Goal: Task Accomplishment & Management: Complete application form

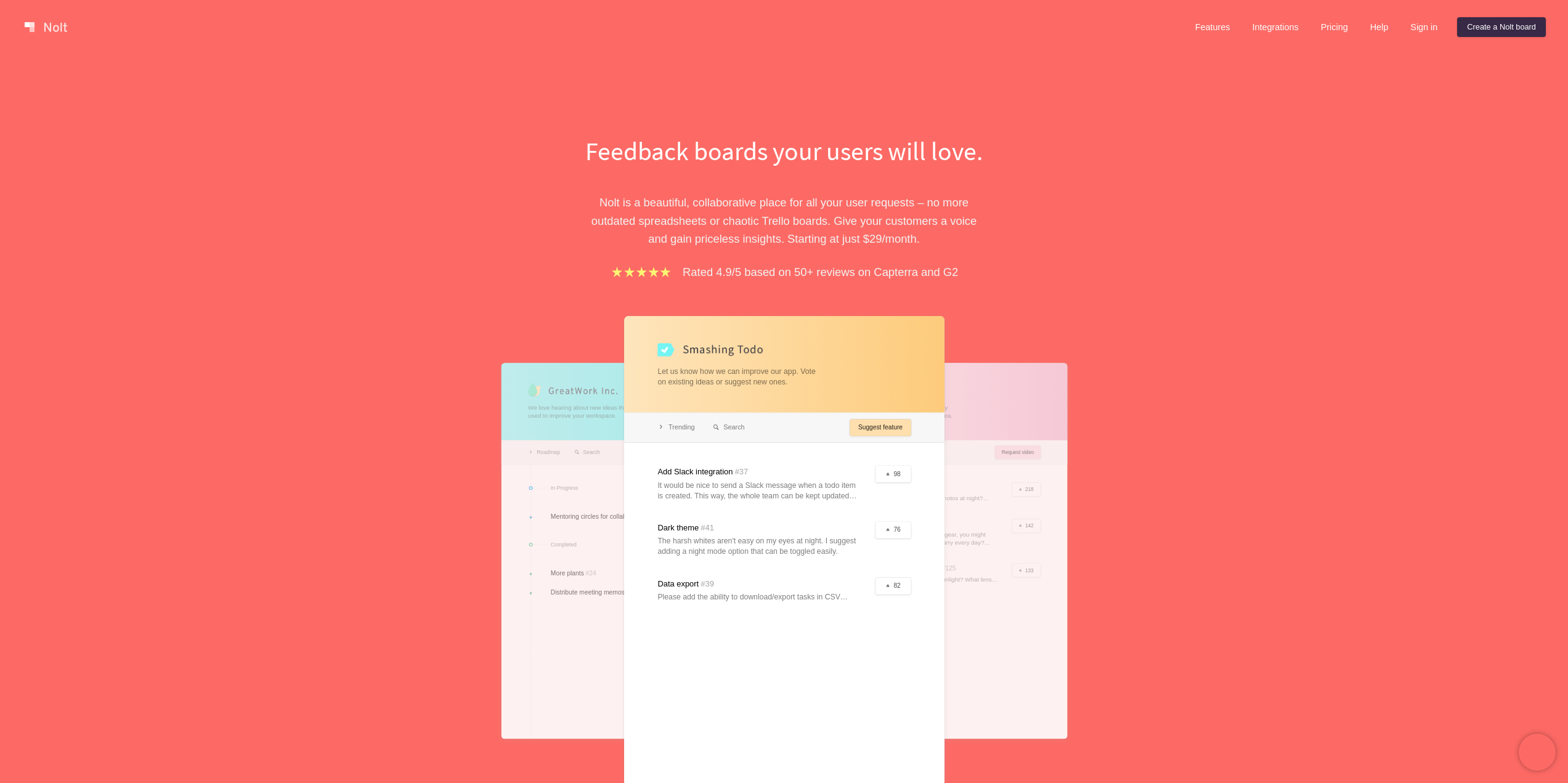
click at [1116, 468] on div "Feedback boards your users will love. [PERSON_NAME] is a beautiful, collaborati…" at bounding box center [784, 468] width 1568 height 828
click at [890, 531] on div at bounding box center [784, 551] width 321 height 470
click at [671, 528] on div at bounding box center [784, 551] width 321 height 470
click at [704, 545] on div at bounding box center [784, 551] width 321 height 470
click at [728, 548] on div at bounding box center [784, 551] width 321 height 470
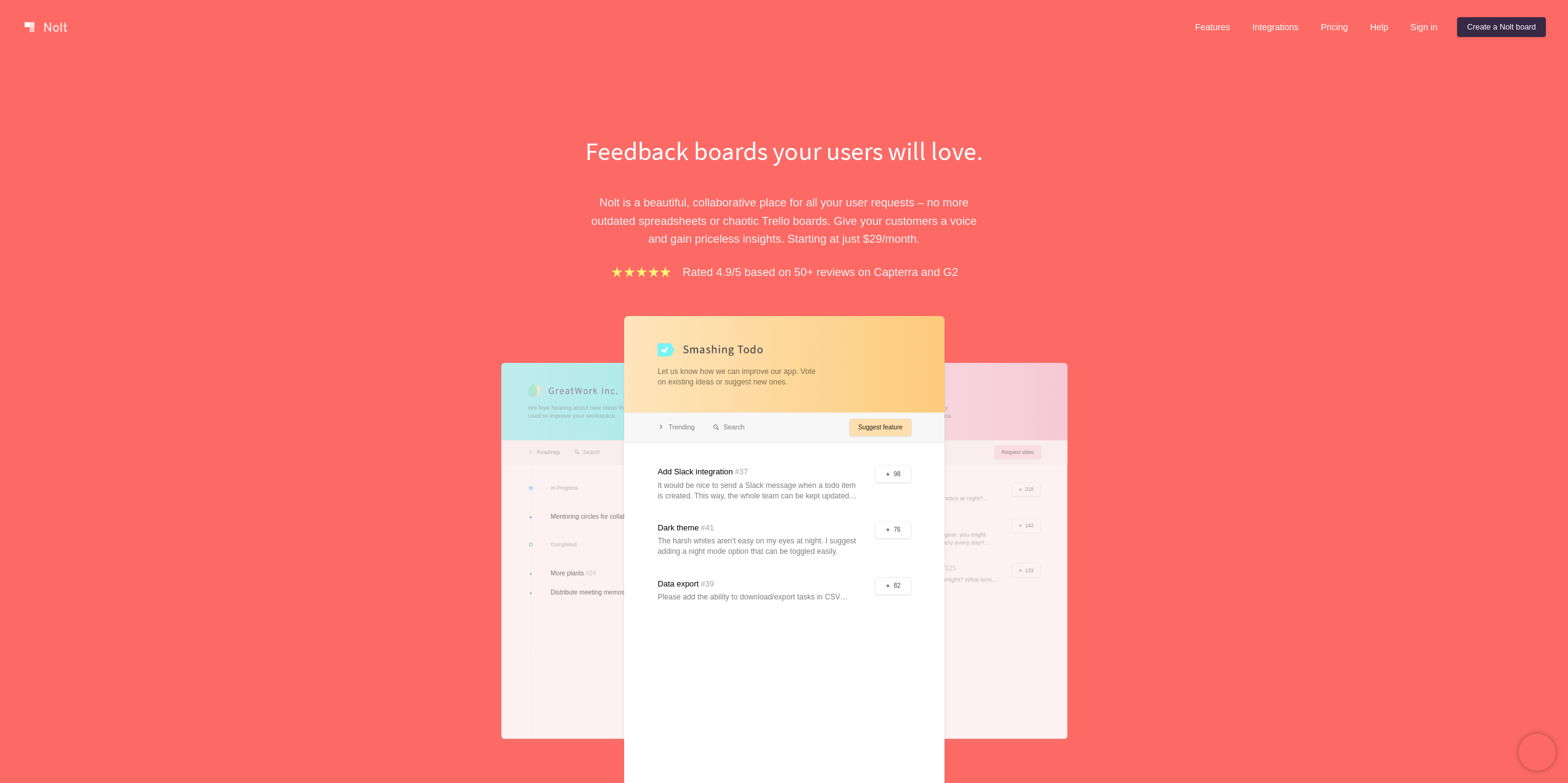
click at [682, 430] on div at bounding box center [784, 551] width 321 height 470
click at [724, 429] on div at bounding box center [784, 551] width 321 height 470
click at [1103, 391] on div "Feedback boards your users will love. [PERSON_NAME] is a beautiful, collaborati…" at bounding box center [784, 468] width 1568 height 828
click at [1491, 25] on link "Create a Nolt board" at bounding box center [1502, 27] width 89 height 20
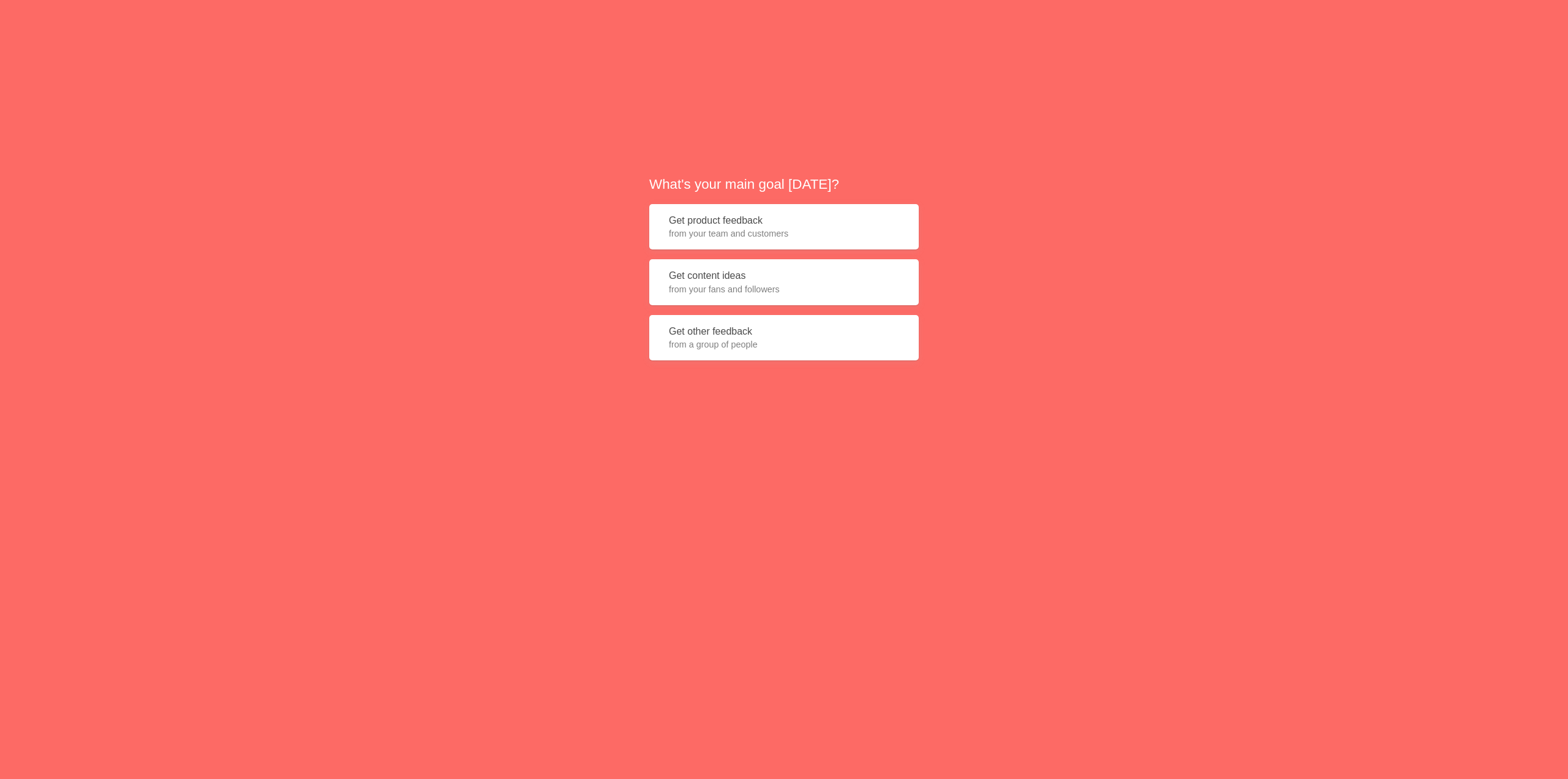
click at [808, 282] on button "Get content ideas from your fans and followers" at bounding box center [784, 282] width 270 height 46
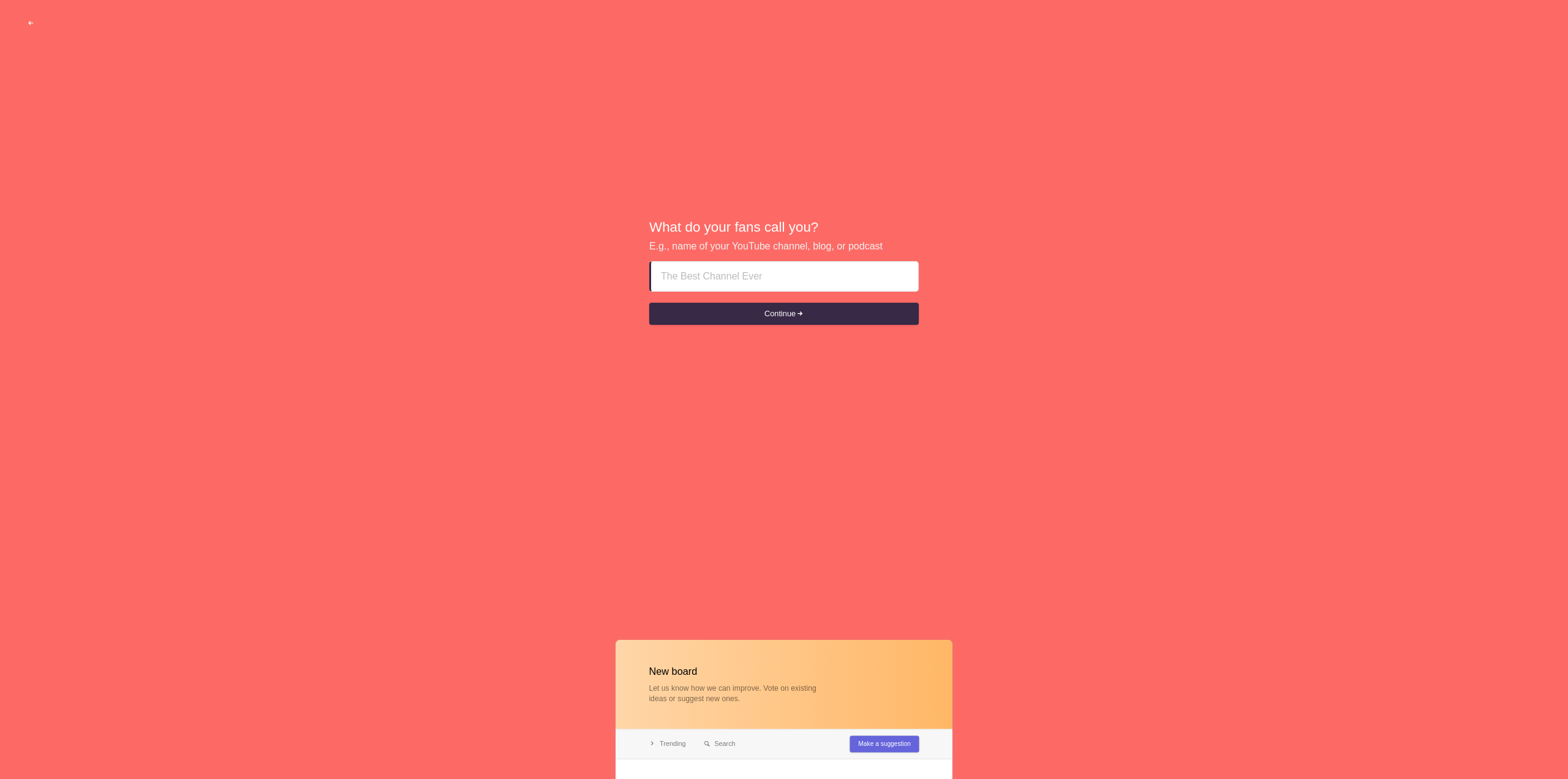
click at [743, 282] on input at bounding box center [785, 276] width 247 height 29
type input "[PERSON_NAME]"
drag, startPoint x: 726, startPoint y: 278, endPoint x: 734, endPoint y: 280, distance: 8.2
click at [734, 280] on input "[PERSON_NAME]" at bounding box center [785, 276] width 247 height 29
click at [779, 321] on button "Continue" at bounding box center [784, 314] width 270 height 22
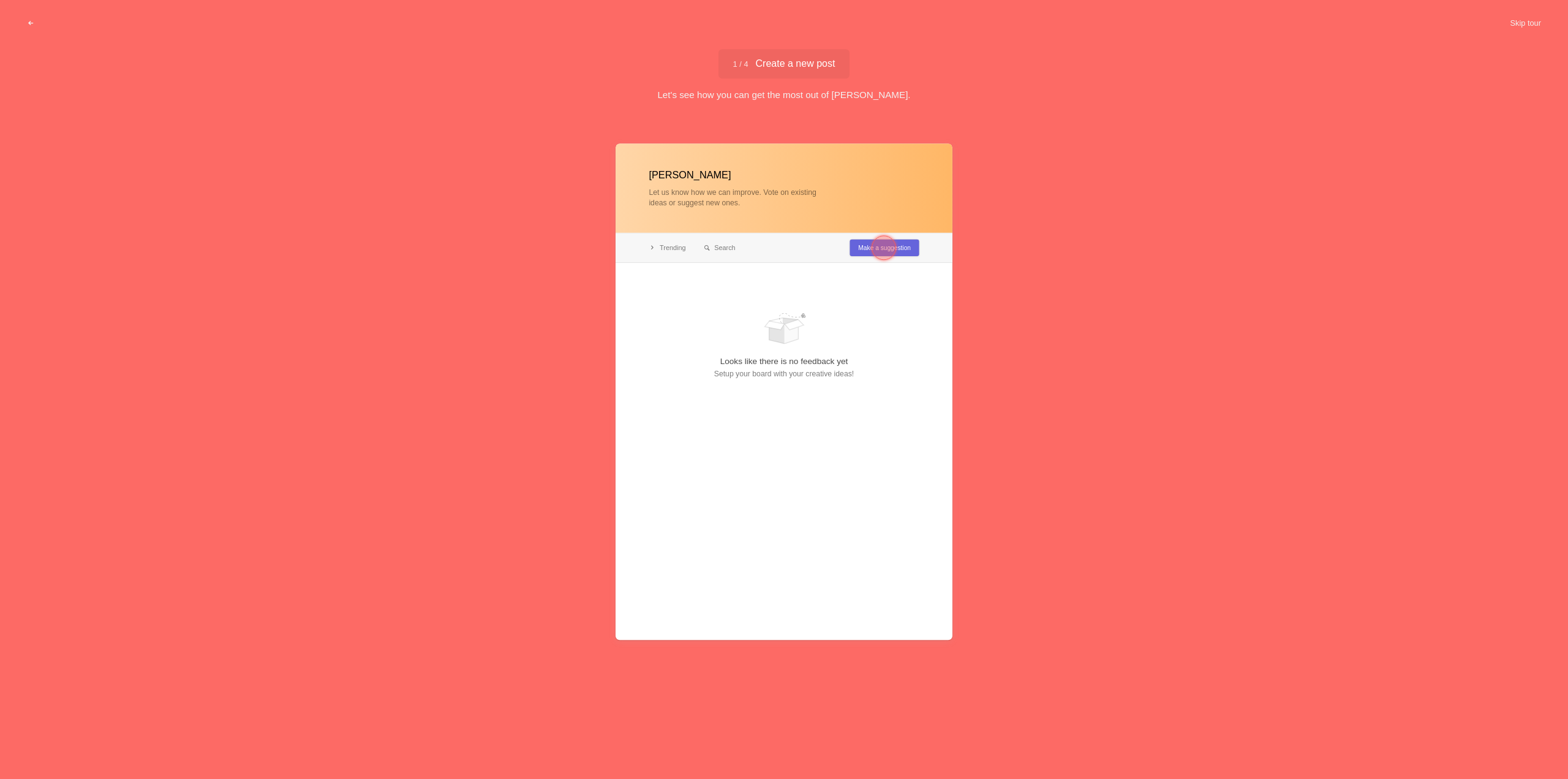
click at [878, 249] on div at bounding box center [883, 247] width 24 height 24
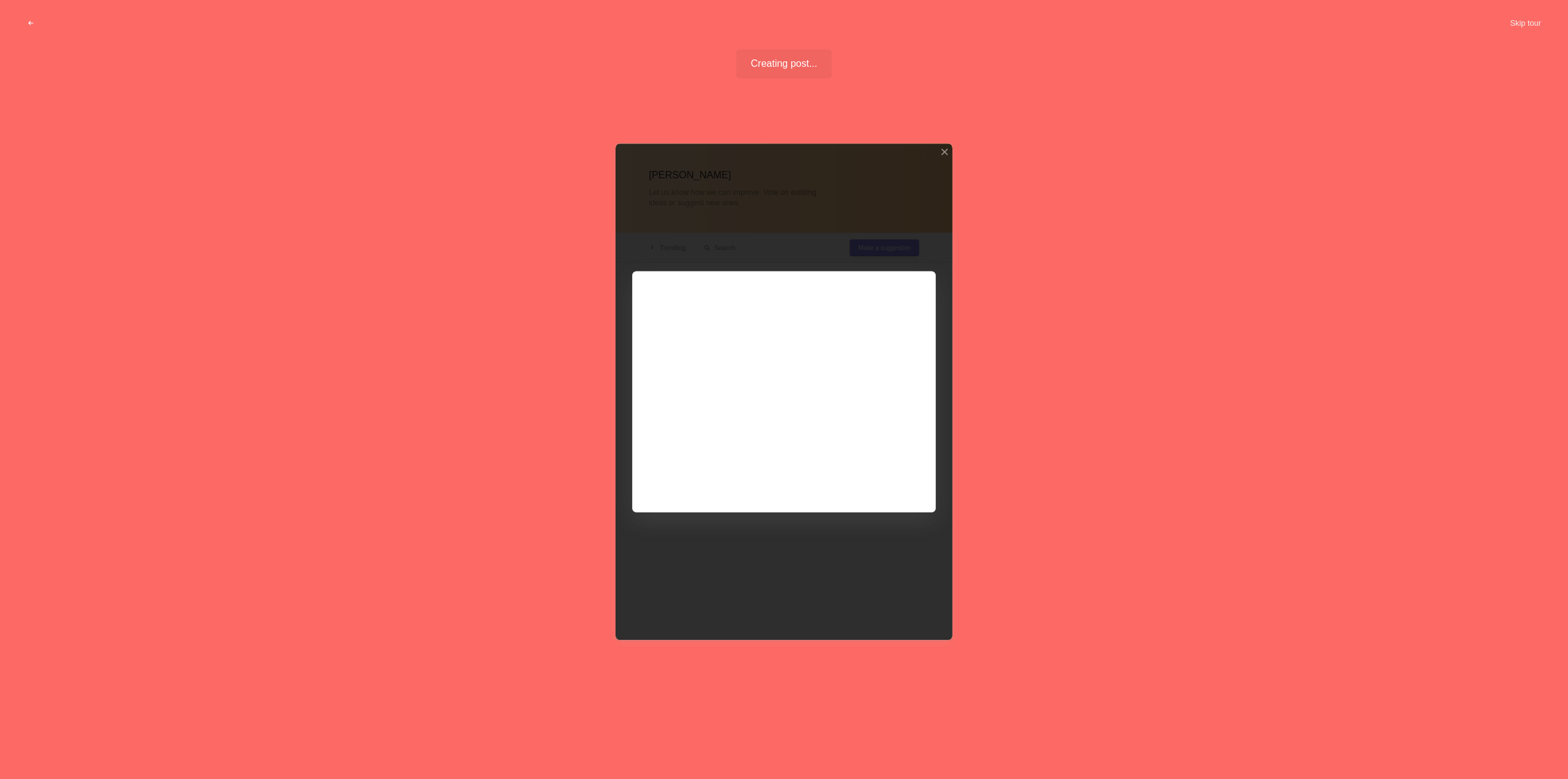
click at [705, 342] on div at bounding box center [784, 391] width 337 height 496
click at [756, 411] on div at bounding box center [784, 391] width 337 height 496
click at [880, 479] on div at bounding box center [784, 391] width 337 height 496
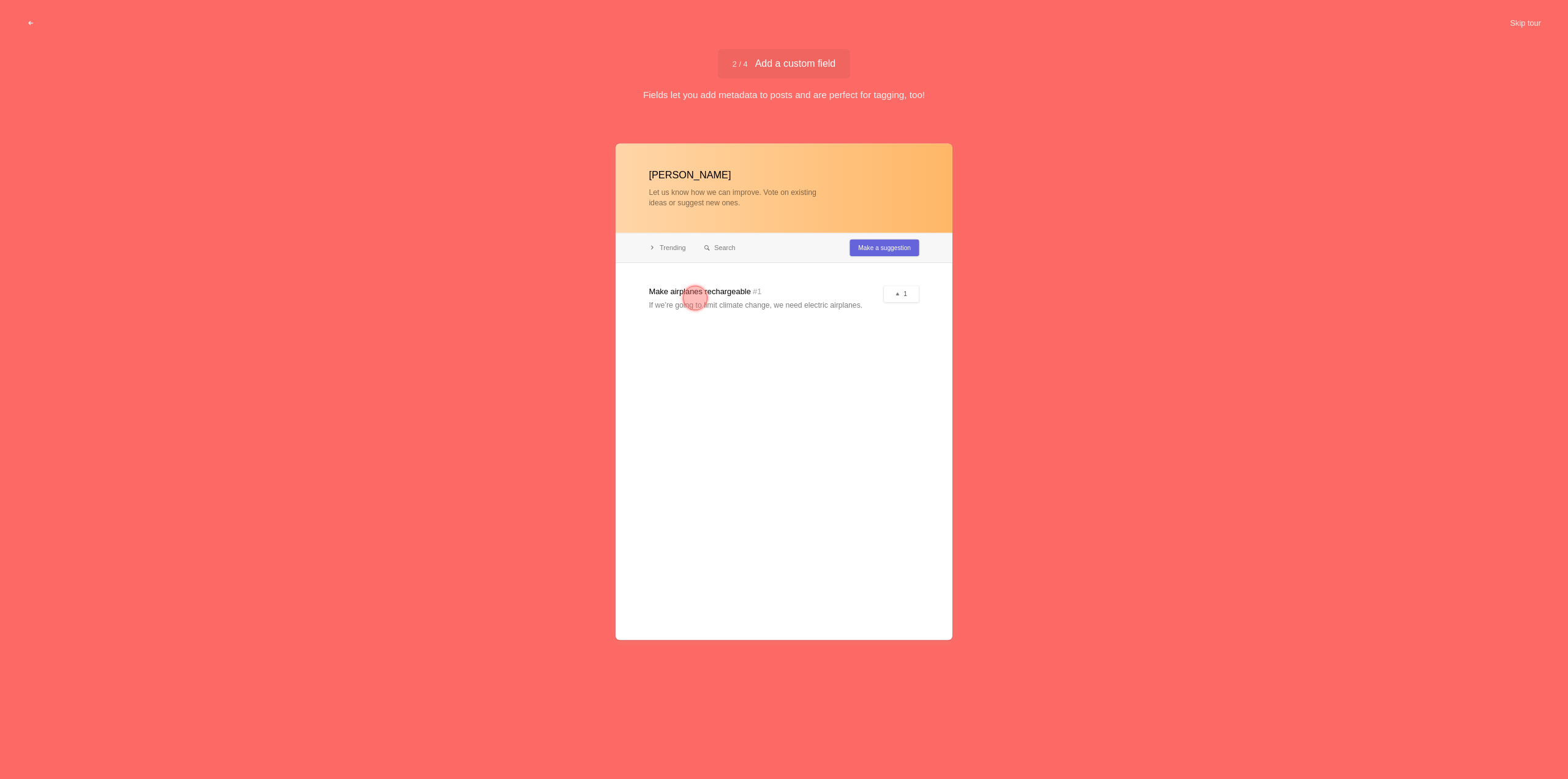
click at [688, 292] on div at bounding box center [695, 297] width 24 height 24
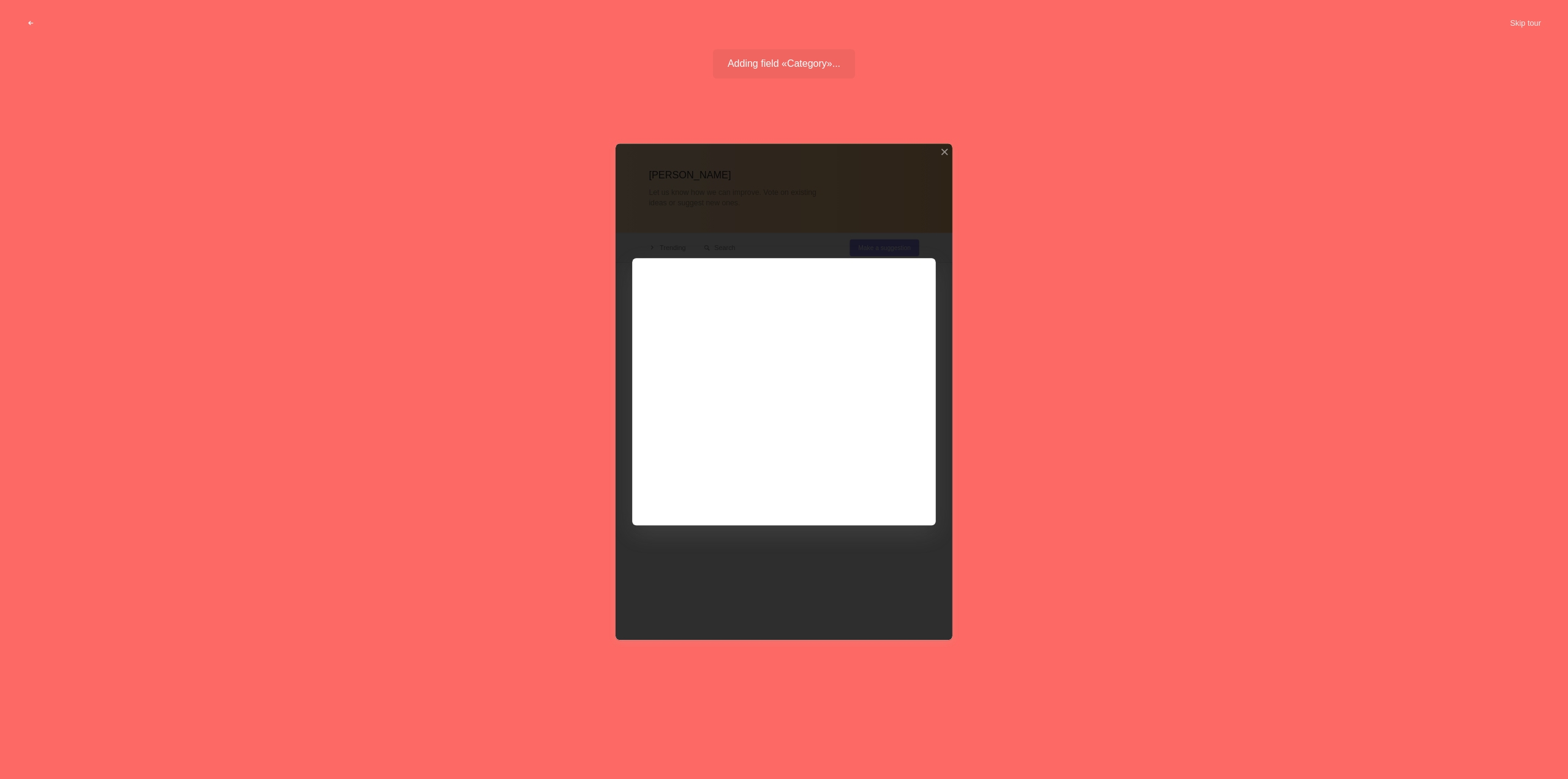
click at [806, 351] on div at bounding box center [784, 391] width 337 height 496
click at [679, 346] on div at bounding box center [784, 391] width 337 height 496
click at [809, 356] on div at bounding box center [784, 391] width 337 height 496
click at [847, 323] on div at bounding box center [784, 391] width 337 height 496
click at [849, 328] on div at bounding box center [784, 391] width 337 height 496
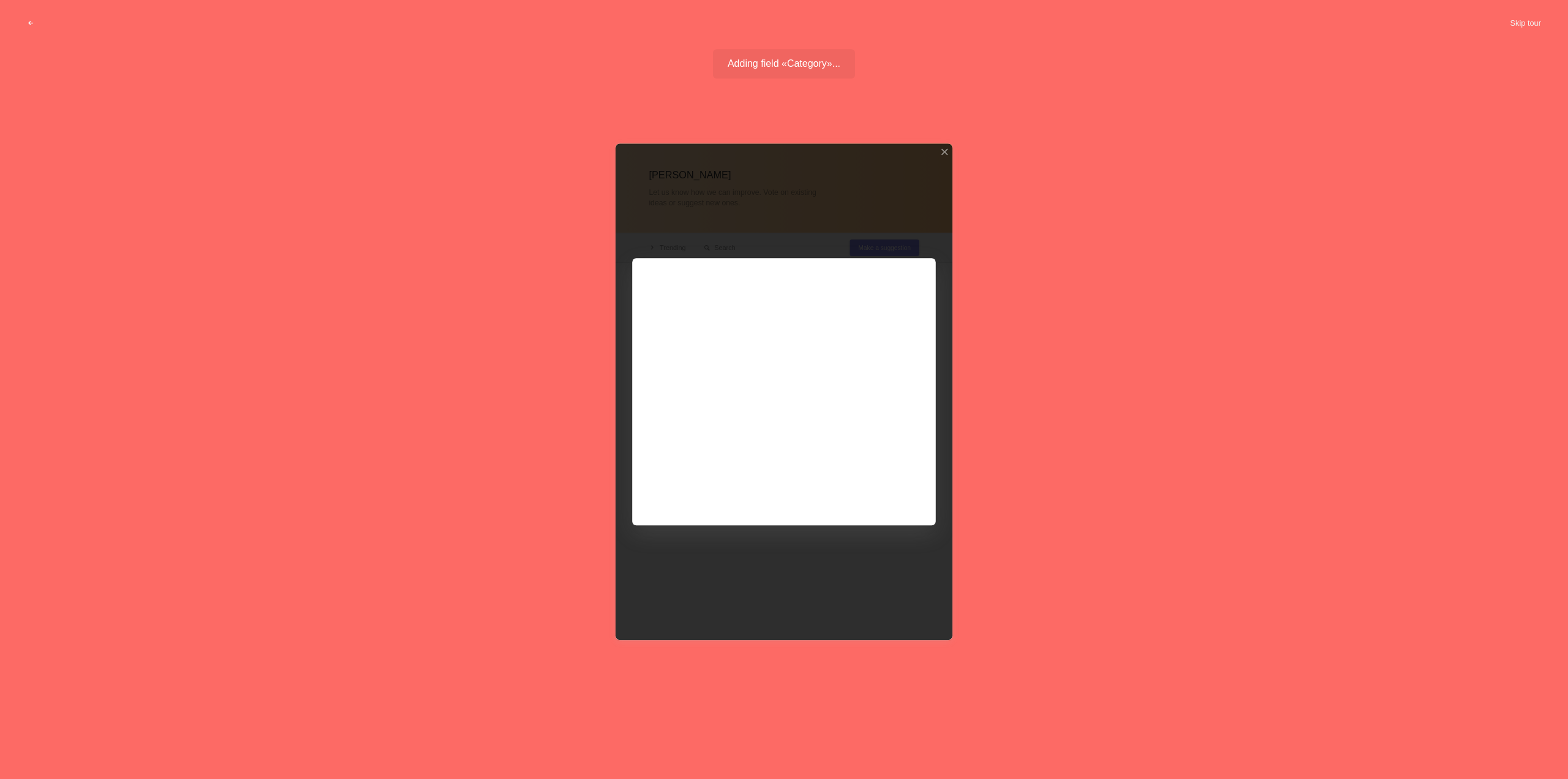
click at [849, 328] on div at bounding box center [784, 391] width 337 height 496
click at [848, 340] on div at bounding box center [784, 391] width 337 height 496
drag, startPoint x: 850, startPoint y: 351, endPoint x: 858, endPoint y: 368, distance: 18.8
click at [850, 353] on div at bounding box center [784, 391] width 337 height 496
drag, startPoint x: 858, startPoint y: 368, endPoint x: 870, endPoint y: 384, distance: 20.0
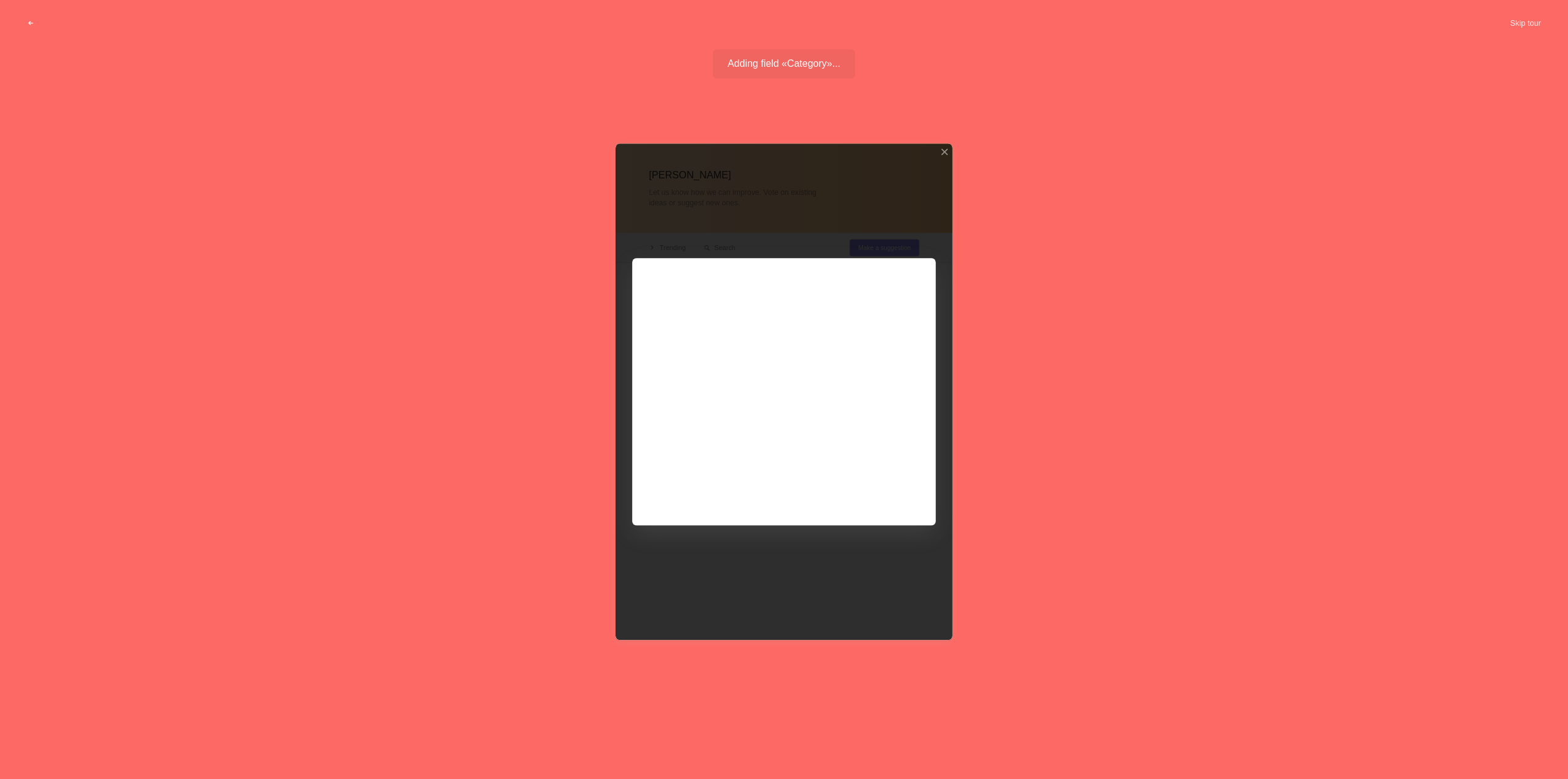
click at [859, 369] on div at bounding box center [784, 391] width 337 height 496
click at [870, 385] on div at bounding box center [784, 391] width 337 height 496
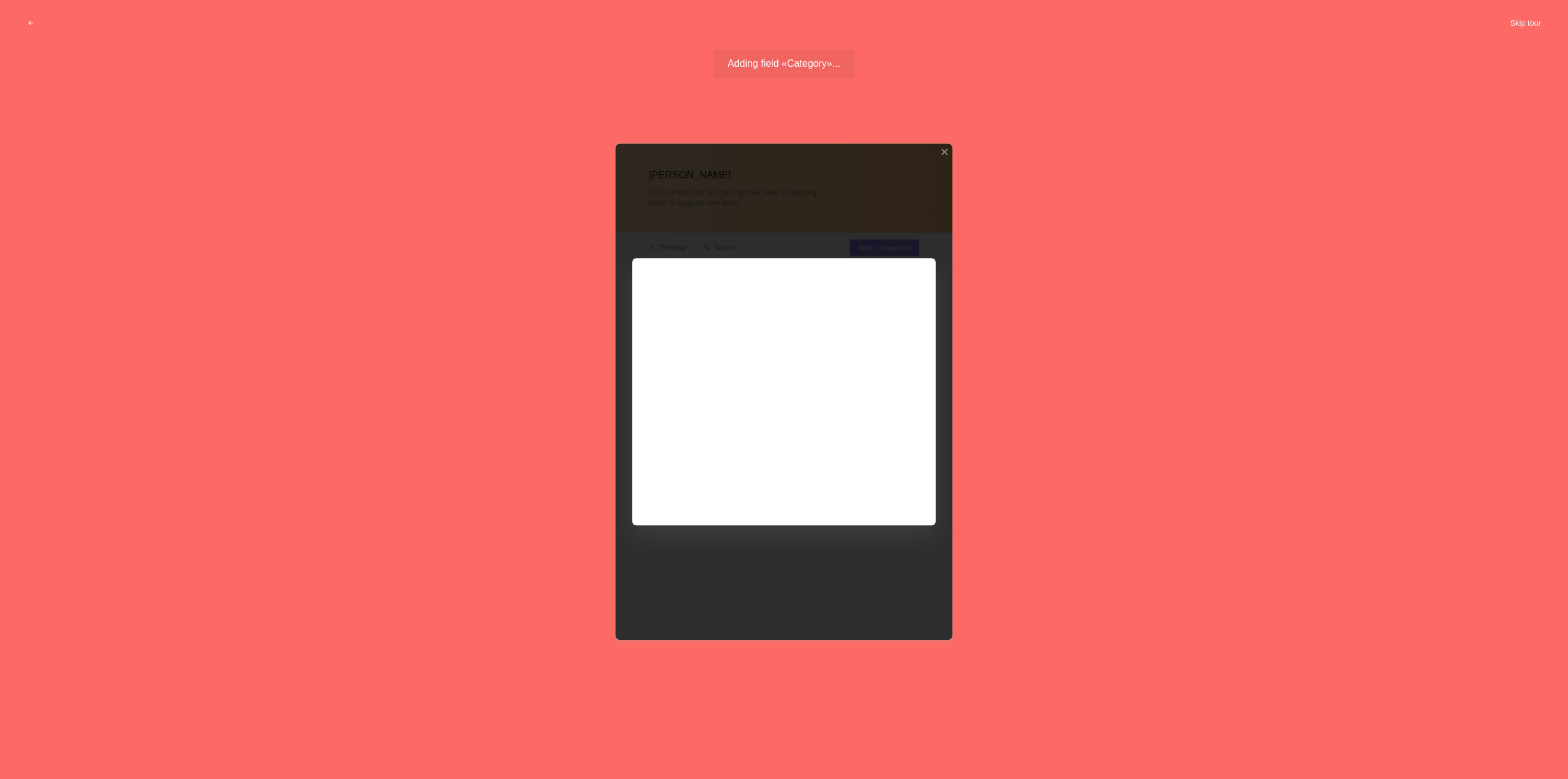
click at [870, 385] on div at bounding box center [784, 391] width 337 height 496
click at [869, 386] on div at bounding box center [784, 391] width 337 height 496
click at [830, 394] on div at bounding box center [784, 391] width 337 height 496
click at [880, 406] on div at bounding box center [784, 391] width 337 height 496
click at [980, 352] on div "[PERSON_NAME] Let us know how we can improve. Vote on existing ideas or suggest…" at bounding box center [784, 435] width 1568 height 629
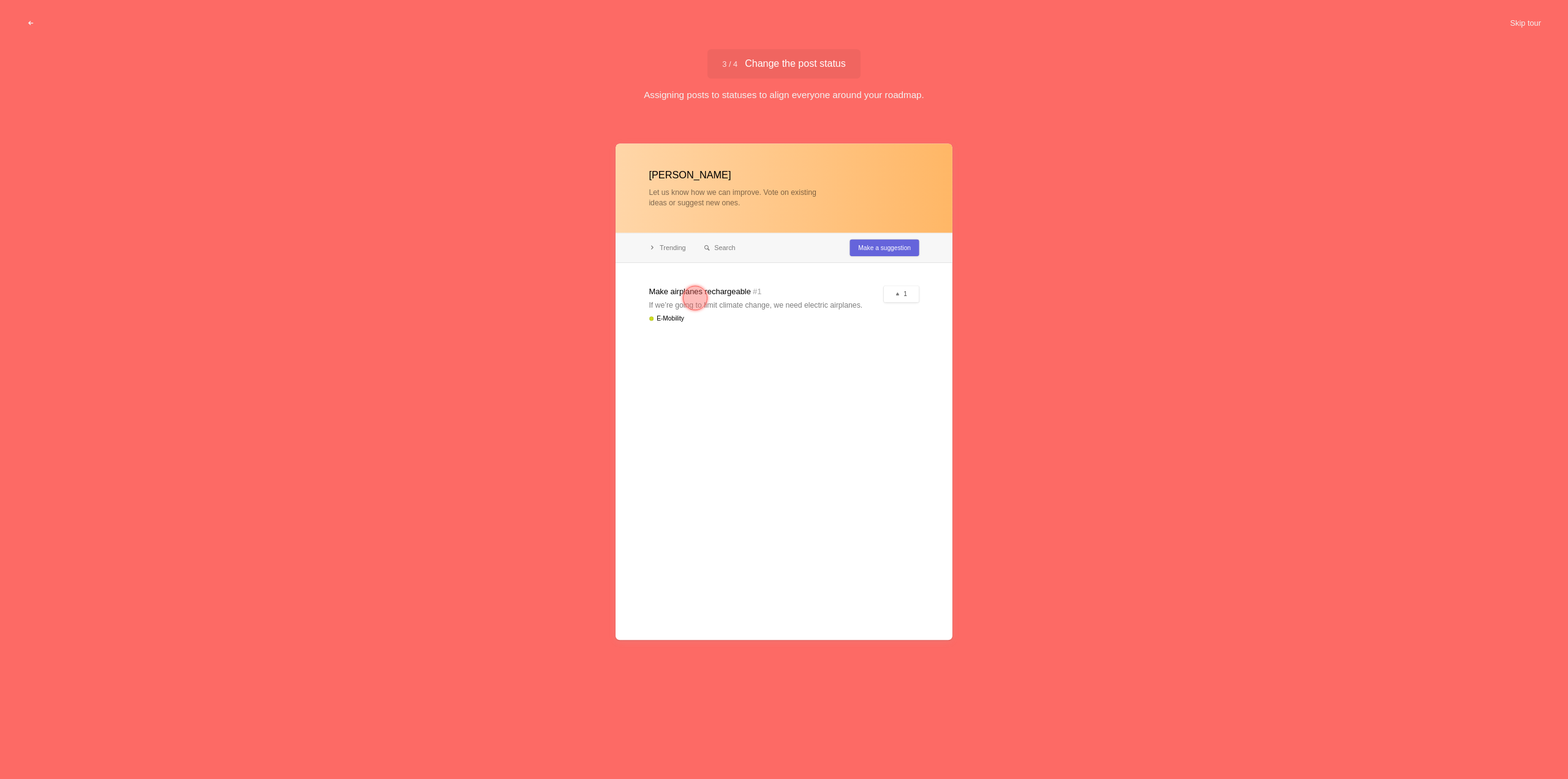
click at [677, 289] on div at bounding box center [695, 297] width 44 height 44
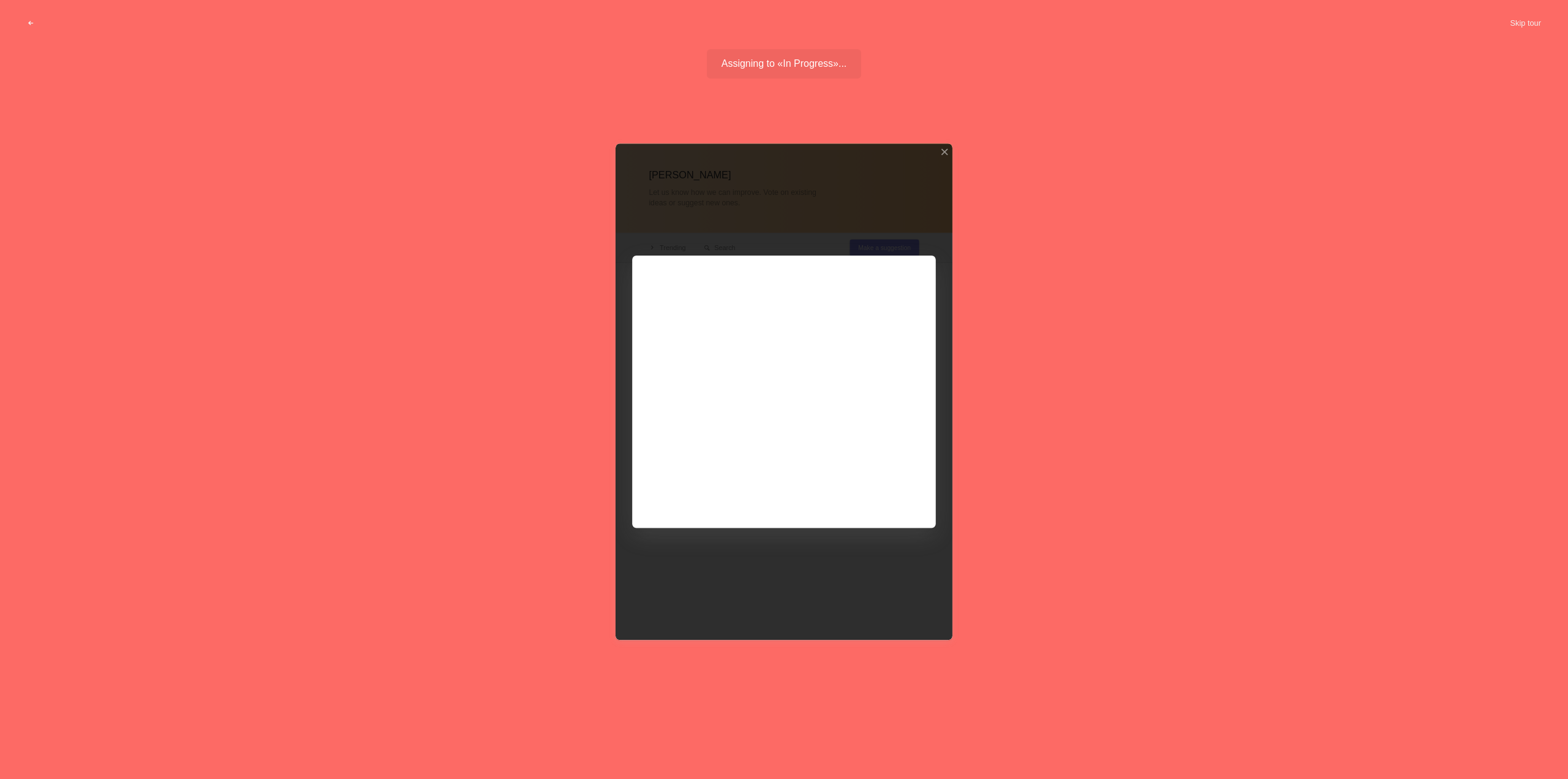
click at [812, 307] on div at bounding box center [784, 391] width 337 height 496
click at [815, 317] on div at bounding box center [784, 391] width 337 height 496
click at [825, 319] on div at bounding box center [784, 391] width 337 height 496
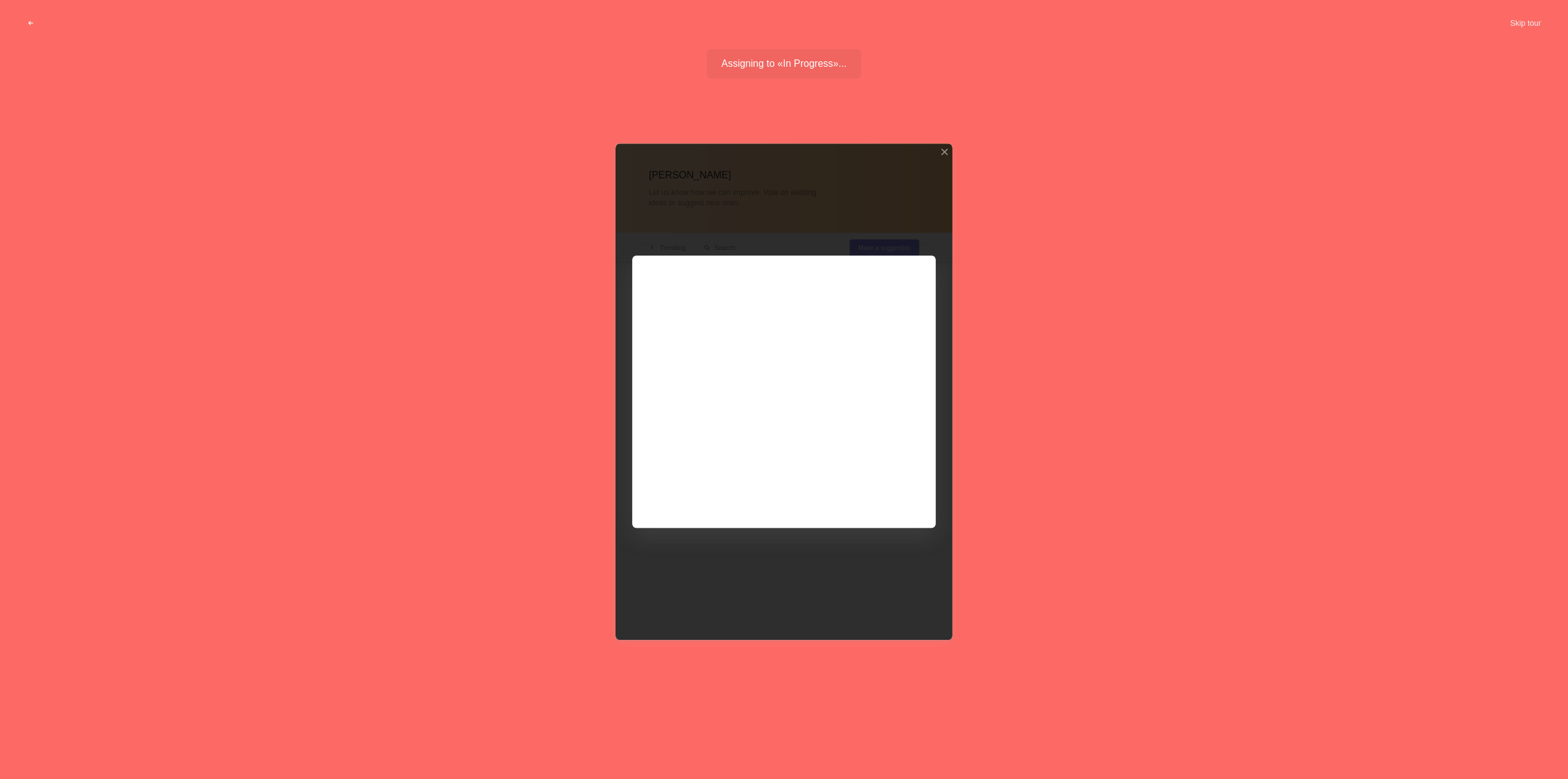
click at [825, 319] on div at bounding box center [784, 391] width 337 height 496
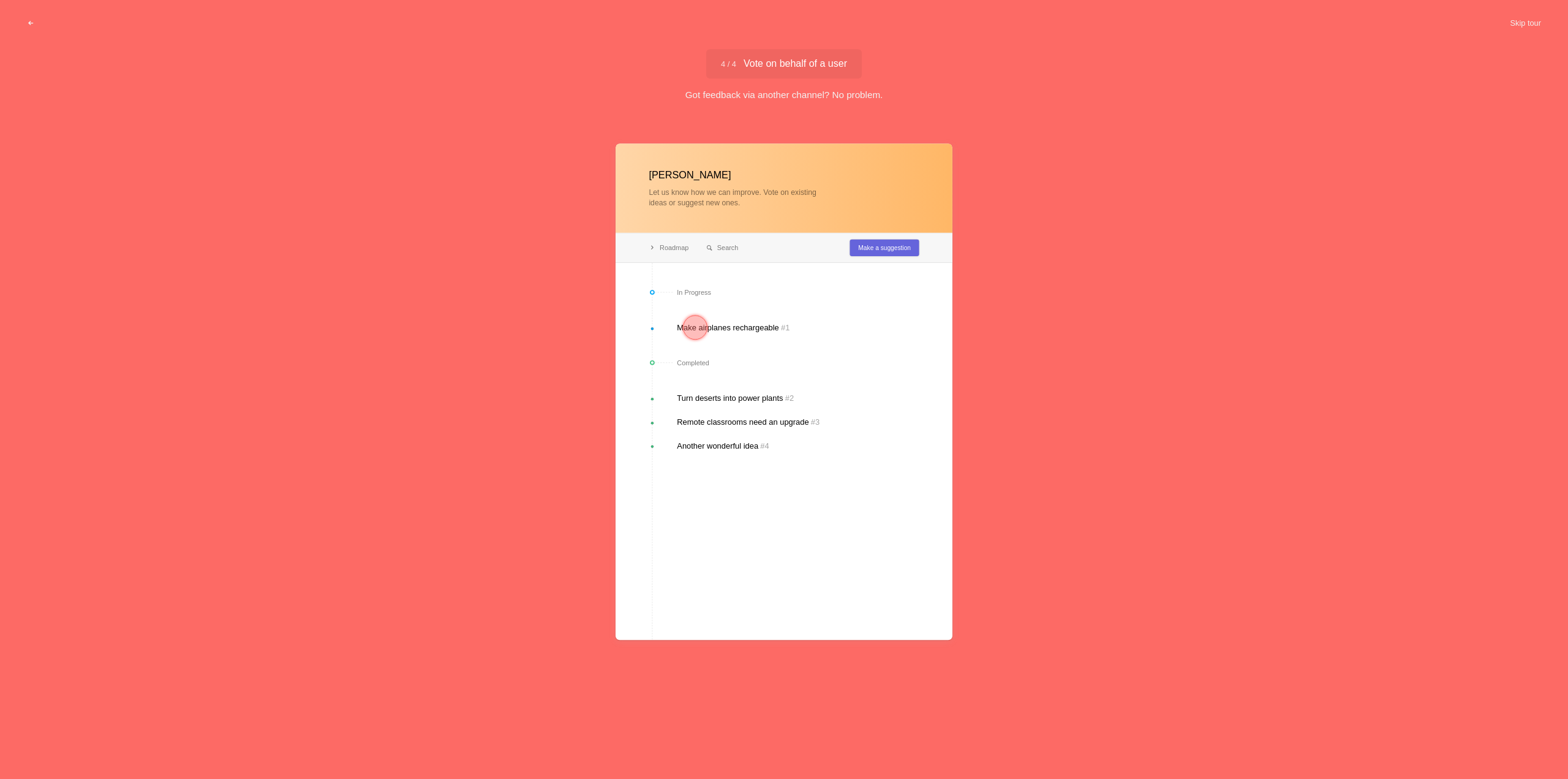
click at [744, 327] on div at bounding box center [784, 391] width 337 height 496
click at [715, 325] on div at bounding box center [695, 327] width 44 height 44
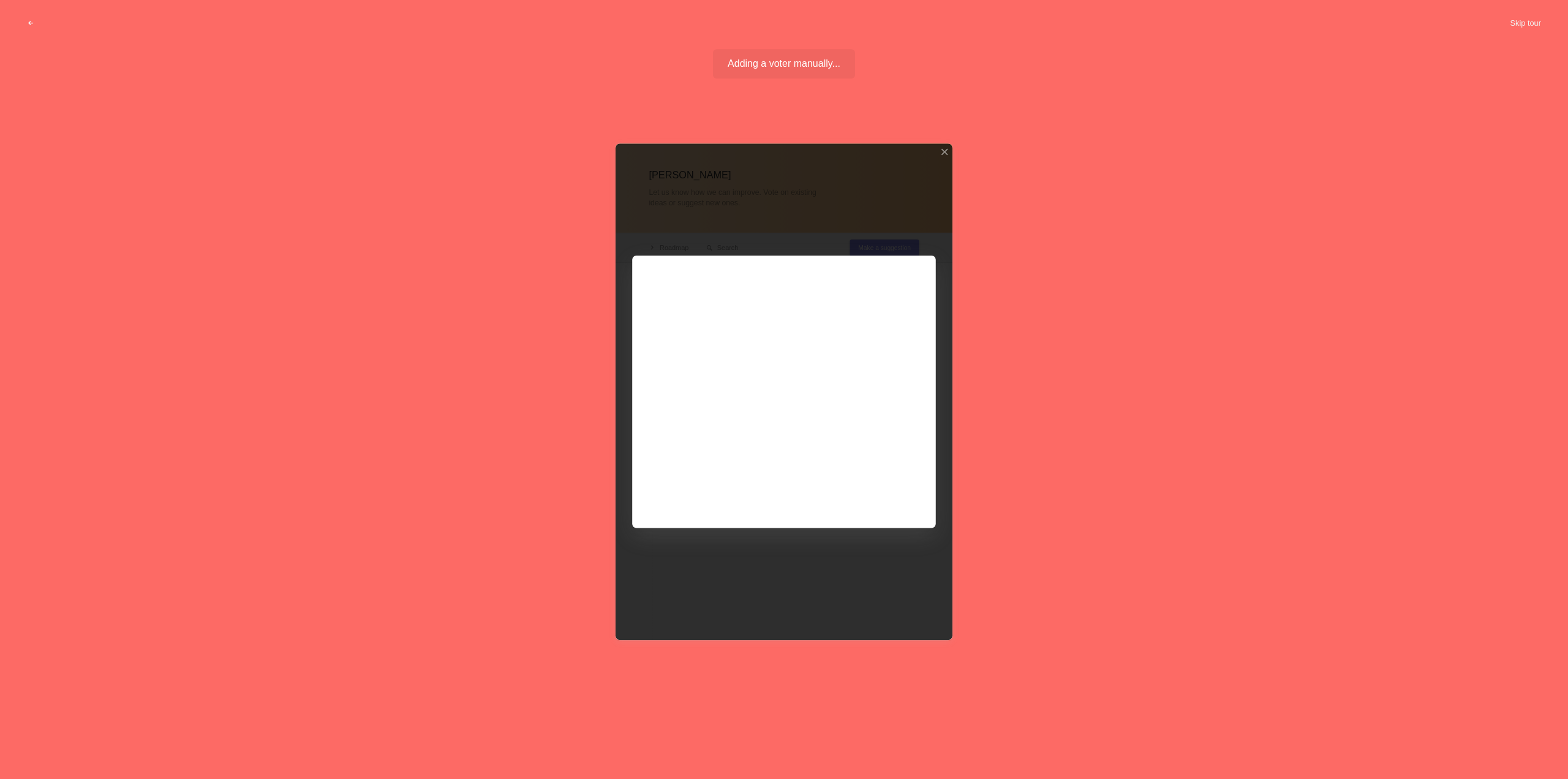
click at [770, 325] on div at bounding box center [784, 391] width 337 height 496
click at [773, 305] on div at bounding box center [784, 391] width 337 height 496
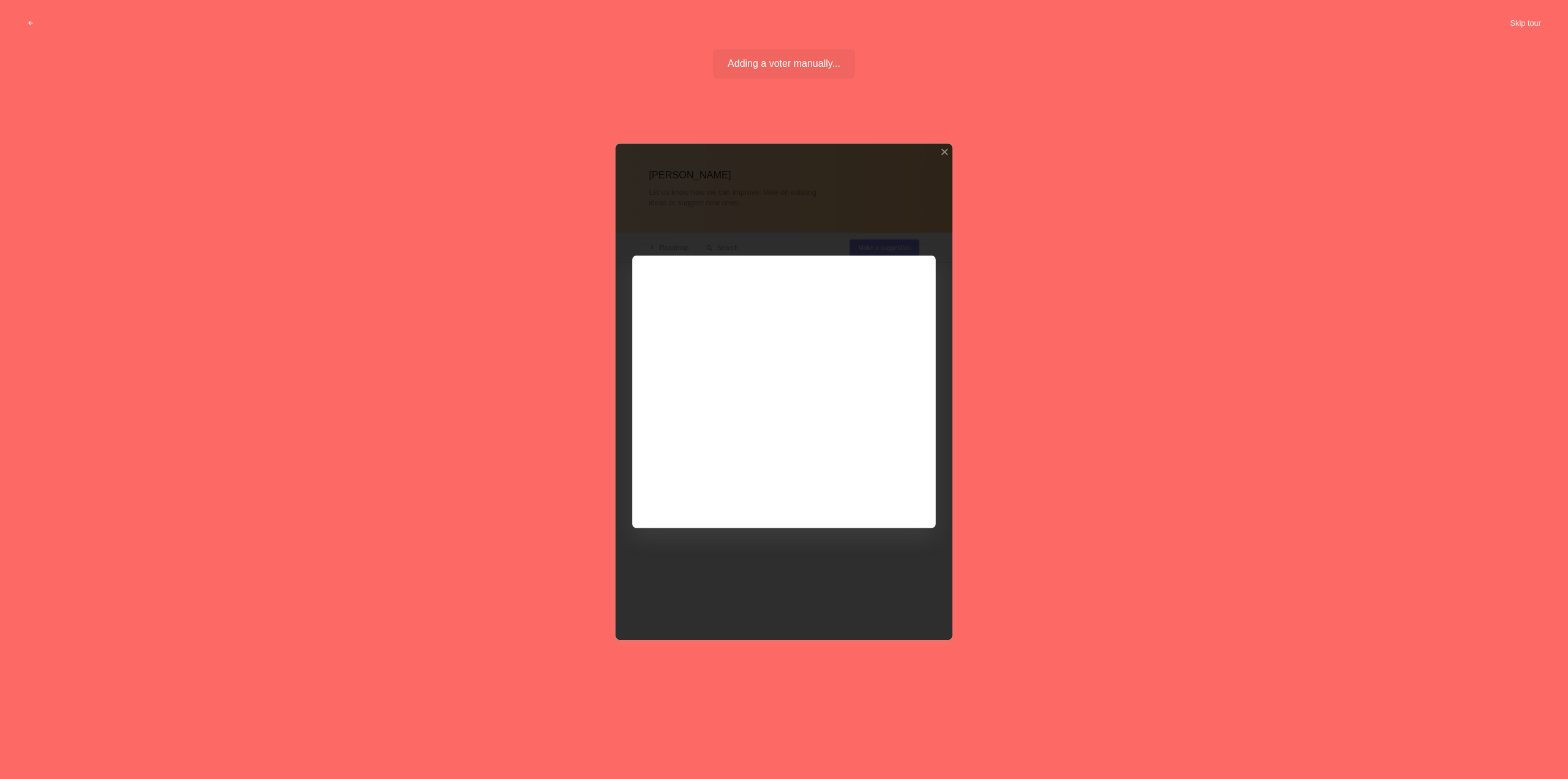
click at [773, 305] on div at bounding box center [784, 391] width 337 height 496
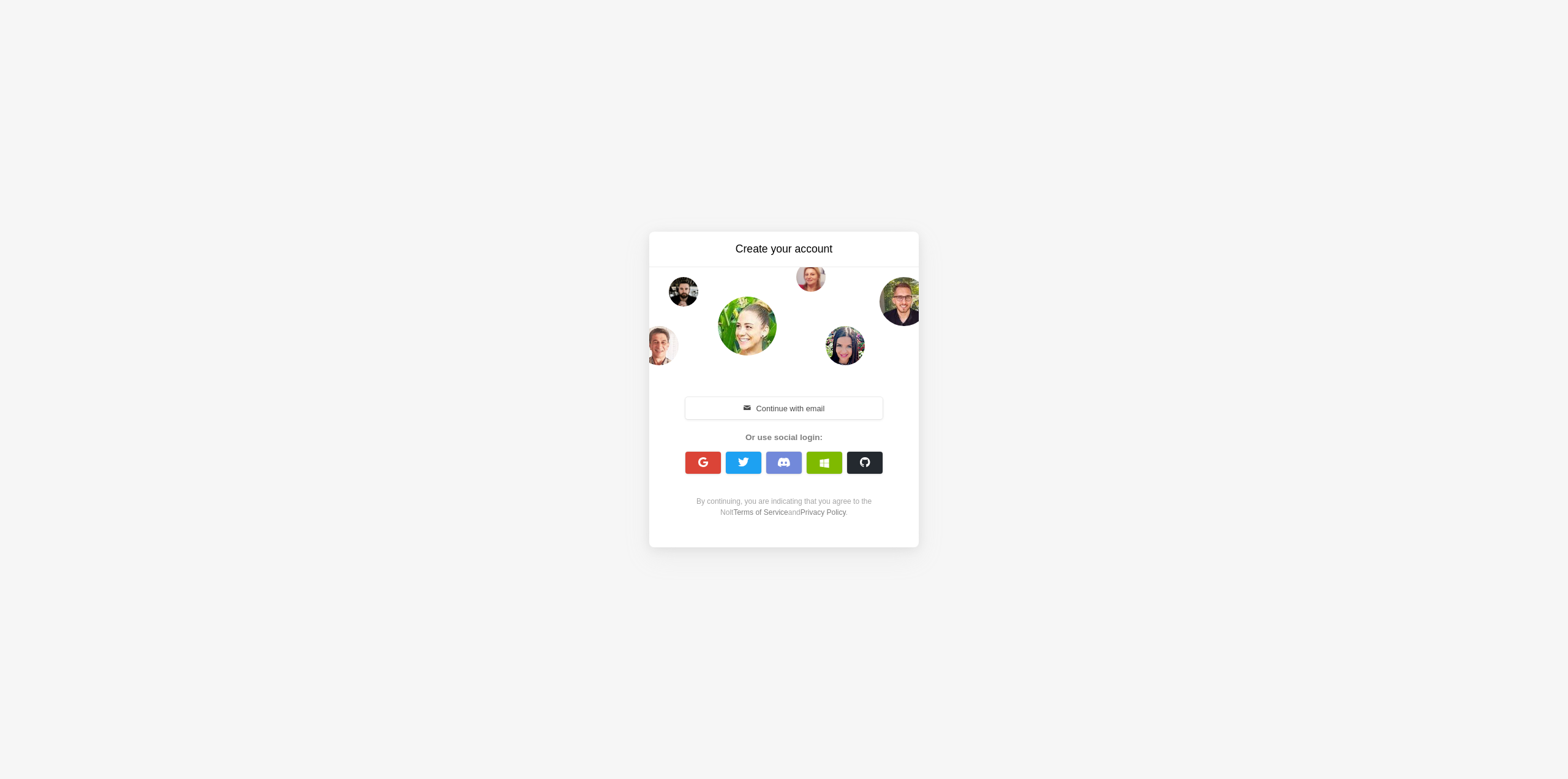
click at [773, 305] on div at bounding box center [784, 316] width 270 height 98
click at [702, 458] on span "button" at bounding box center [704, 462] width 12 height 12
